Goal: Transaction & Acquisition: Book appointment/travel/reservation

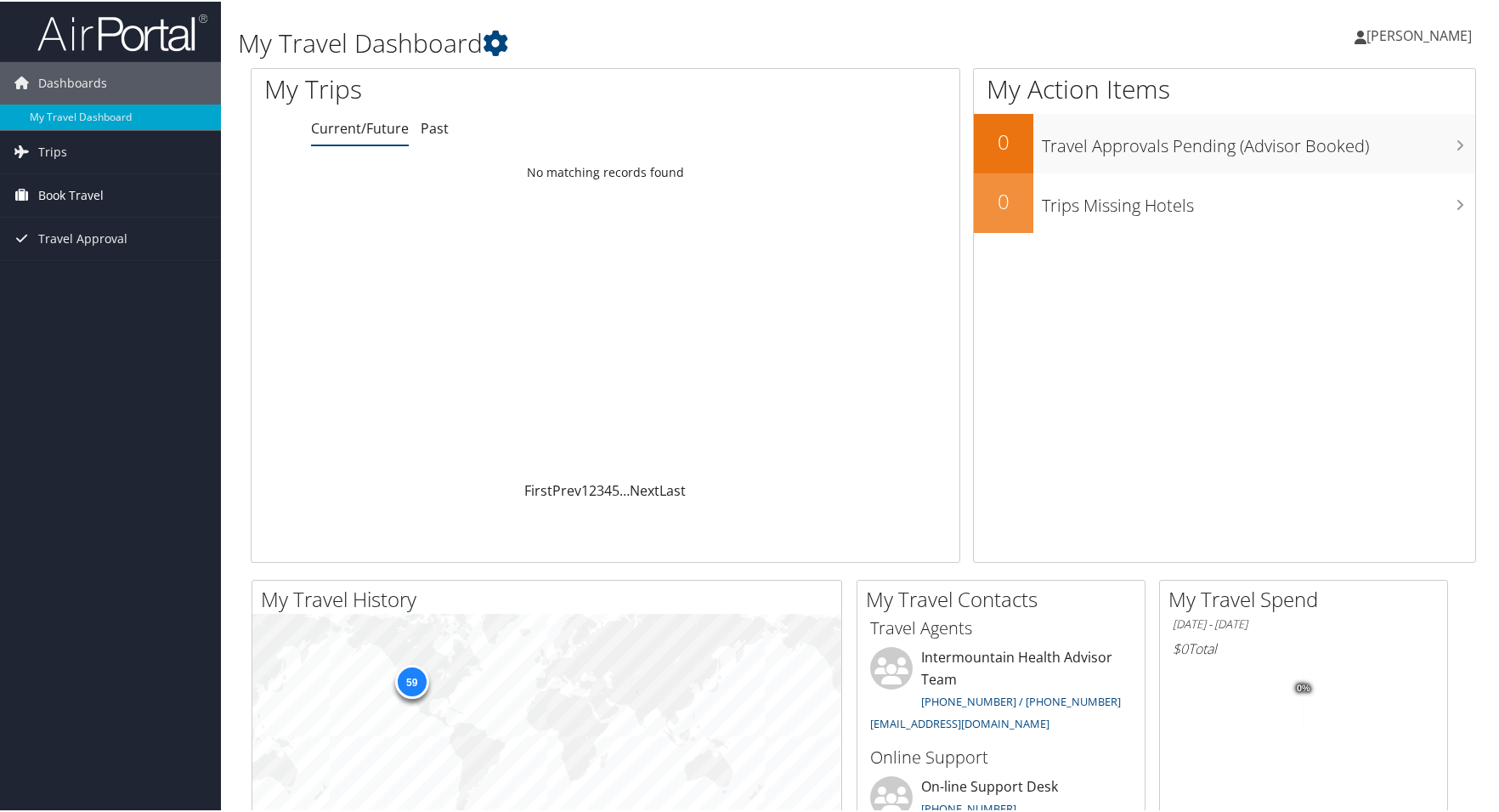
click at [129, 196] on link "Book Travel" at bounding box center [110, 194] width 221 height 42
click at [93, 272] on link "Book/Manage Online Trips" at bounding box center [110, 278] width 221 height 26
